Goal: Information Seeking & Learning: Learn about a topic

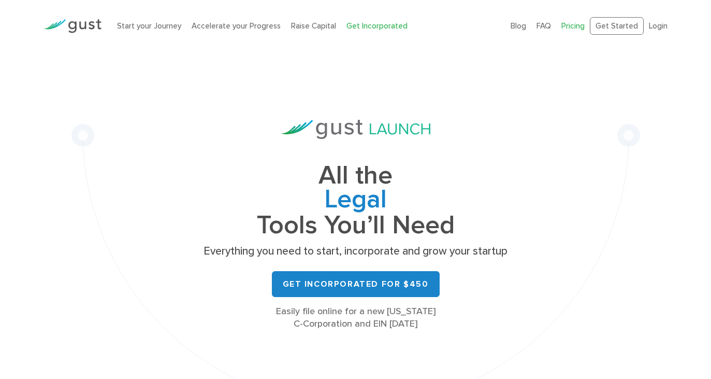
click at [575, 25] on link "Pricing" at bounding box center [573, 25] width 23 height 9
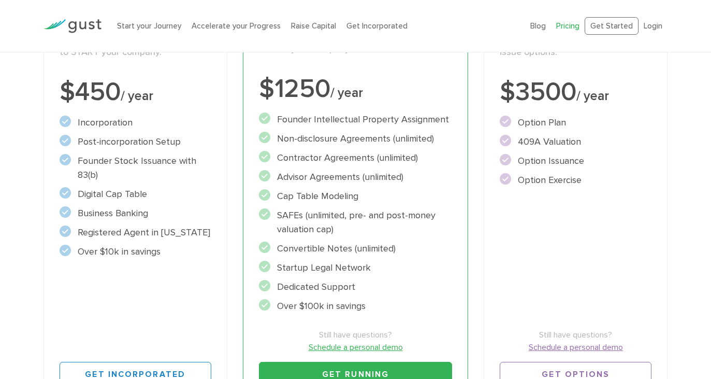
scroll to position [220, 0]
click at [238, 27] on link "Accelerate your Progress" at bounding box center [236, 25] width 89 height 9
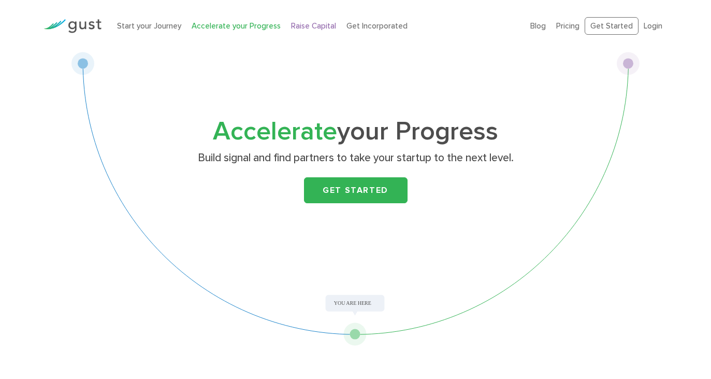
click at [304, 29] on link "Raise Capital" at bounding box center [313, 25] width 45 height 9
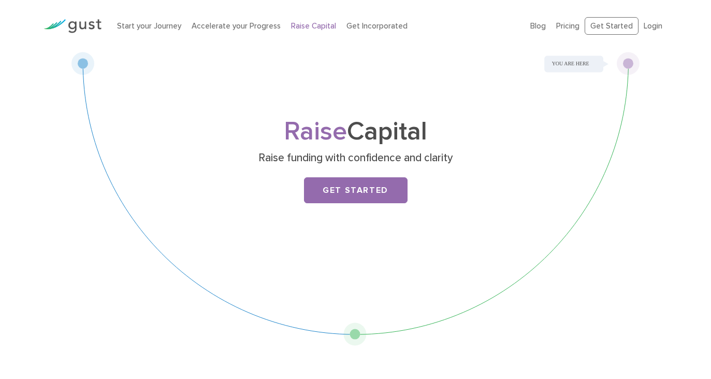
click at [218, 79] on div "Raise Capital Raise funding with confidence and clarity Get Started" at bounding box center [355, 199] width 569 height 294
click at [217, 91] on div "Raise Capital Raise funding with confidence and clarity Get Started" at bounding box center [355, 199] width 569 height 294
